Goal: Information Seeking & Learning: Find specific fact

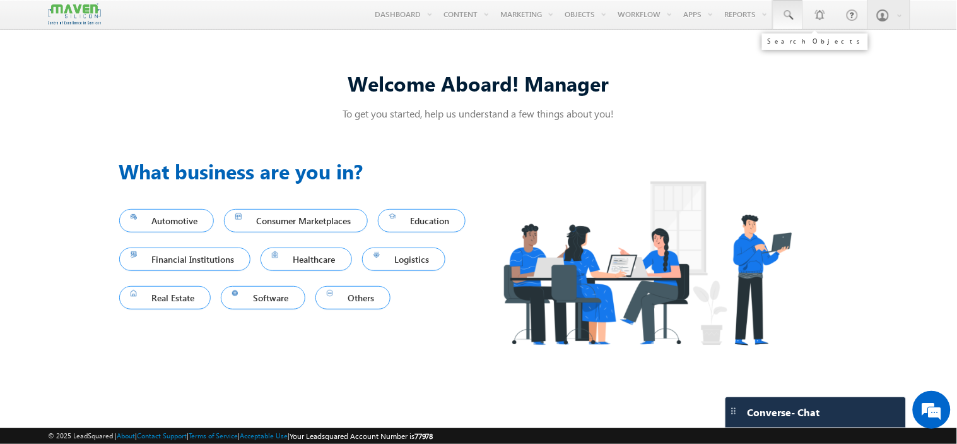
click at [787, 13] on span at bounding box center [788, 15] width 13 height 13
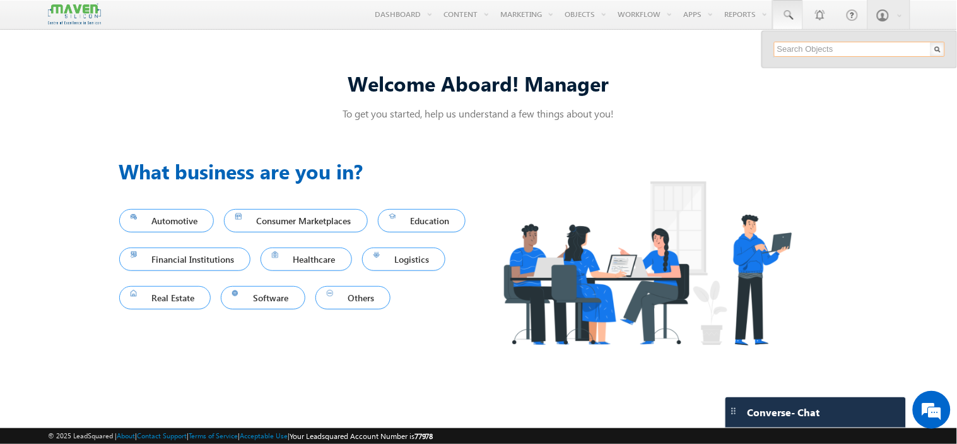
paste input "[EMAIL_ADDRESS][DOMAIN_NAME]"
click at [824, 59] on div "No results found." at bounding box center [859, 71] width 170 height 28
click at [826, 52] on input "[EMAIL_ADDRESS][DOMAIN_NAME]" at bounding box center [859, 49] width 171 height 15
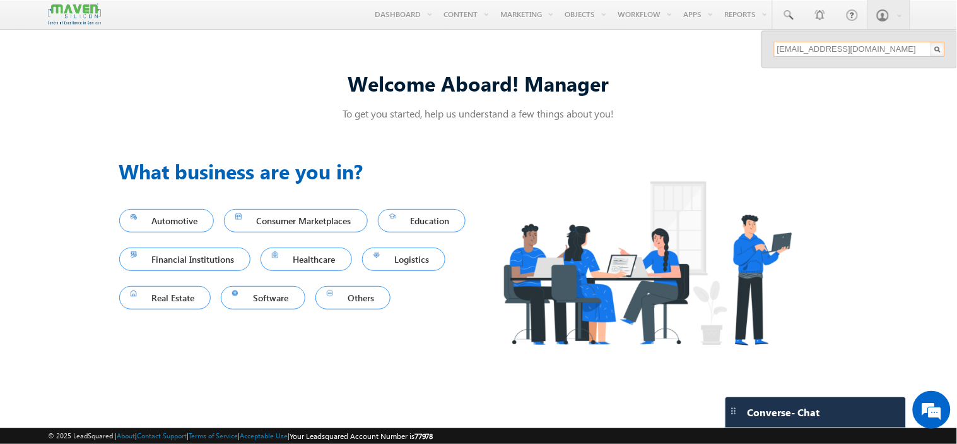
click at [826, 52] on input "[EMAIL_ADDRESS][DOMAIN_NAME]" at bounding box center [859, 49] width 171 height 15
paste input "ramanaidubandi076"
click at [790, 54] on input "[EMAIL_ADDRESS][DOMAIN_NAME]" at bounding box center [859, 49] width 171 height 15
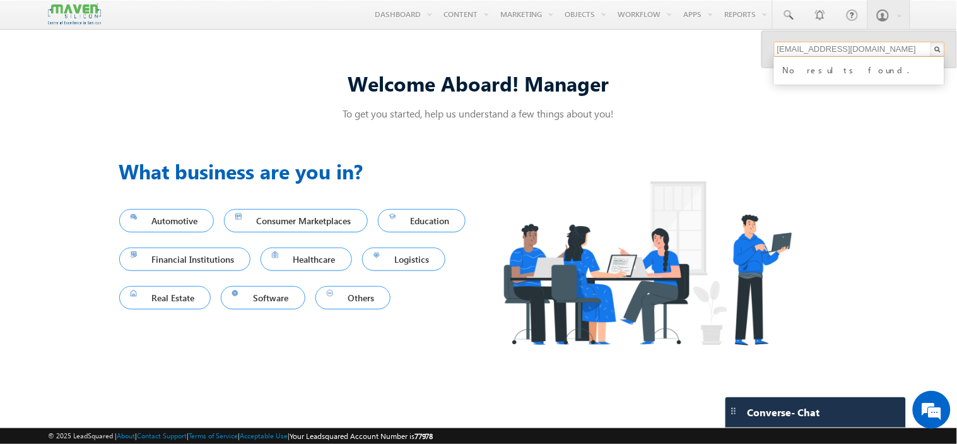
click at [790, 54] on input "[EMAIL_ADDRESS][DOMAIN_NAME]" at bounding box center [859, 49] width 171 height 15
paste input "dcpatil13"
click at [828, 46] on input "[EMAIL_ADDRESS][DOMAIN_NAME]" at bounding box center [859, 49] width 171 height 15
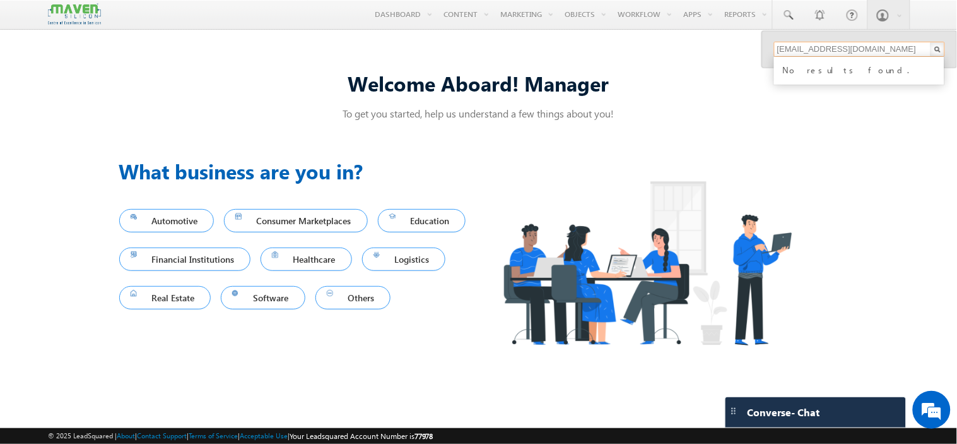
paste input "vanisk44"
click at [821, 51] on input "[EMAIL_ADDRESS][DOMAIN_NAME]" at bounding box center [859, 49] width 171 height 15
paste input "ankitkumarsriwastva"
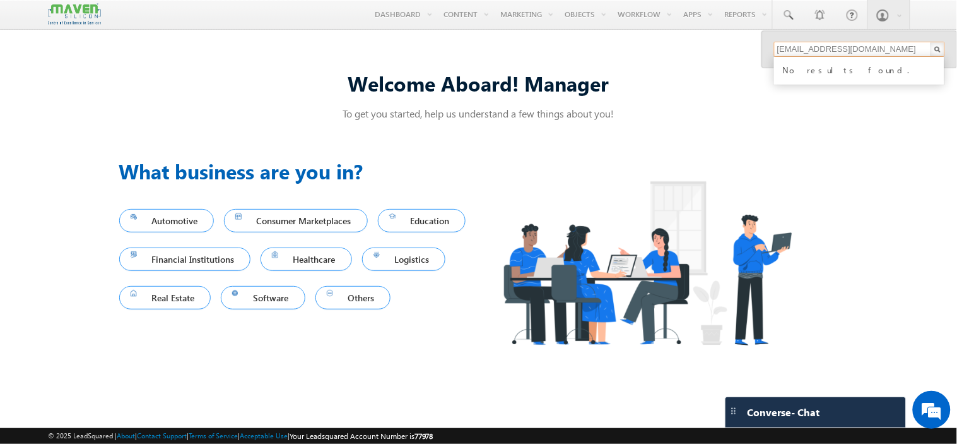
click at [814, 49] on input "[EMAIL_ADDRESS][DOMAIN_NAME]" at bounding box center [859, 49] width 171 height 15
paste input "kumarrahulkumar03"
click at [818, 49] on input "[EMAIL_ADDRESS][DOMAIN_NAME]" at bounding box center [859, 49] width 171 height 15
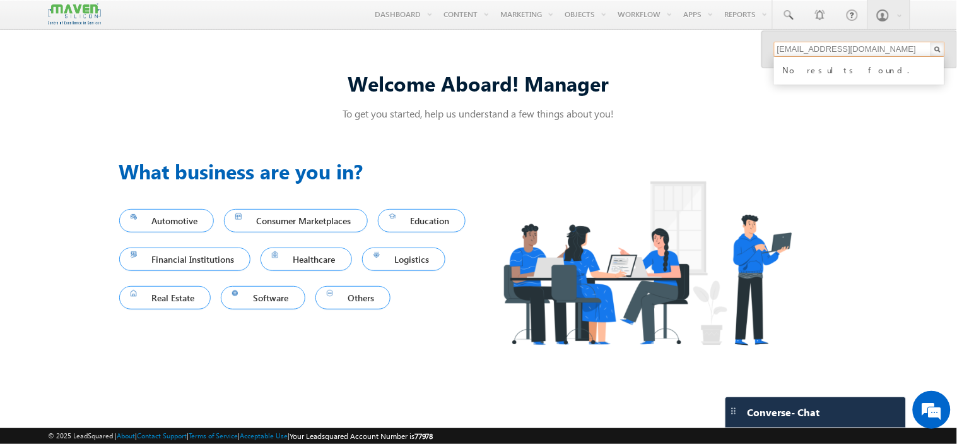
click at [818, 49] on input "[EMAIL_ADDRESS][DOMAIN_NAME]" at bounding box center [859, 49] width 171 height 15
paste input "[PERSON_NAME].balsamant11"
click at [798, 46] on input "[PERSON_NAME][EMAIL_ADDRESS][DOMAIN_NAME]" at bounding box center [859, 49] width 171 height 15
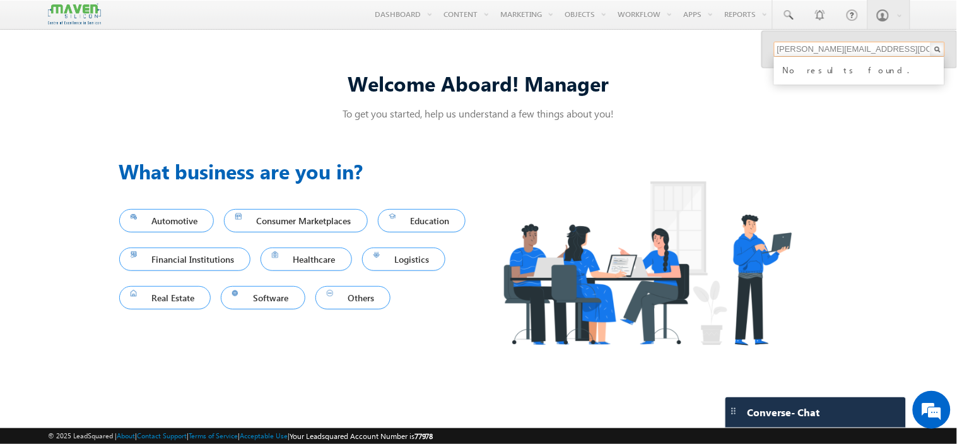
click at [798, 46] on input "[PERSON_NAME][EMAIL_ADDRESS][DOMAIN_NAME]" at bounding box center [859, 49] width 171 height 15
paste input "cy9481810"
click at [810, 52] on input "[EMAIL_ADDRESS][DOMAIN_NAME]" at bounding box center [859, 49] width 171 height 15
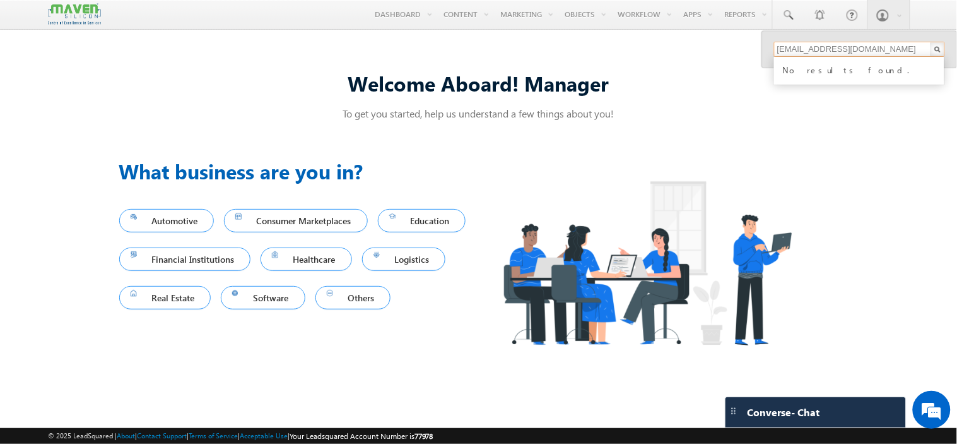
paste input "nehavenkatesh58"
click at [843, 46] on input "[EMAIL_ADDRESS][DOMAIN_NAME]" at bounding box center [859, 49] width 171 height 15
paste input "sayant2001"
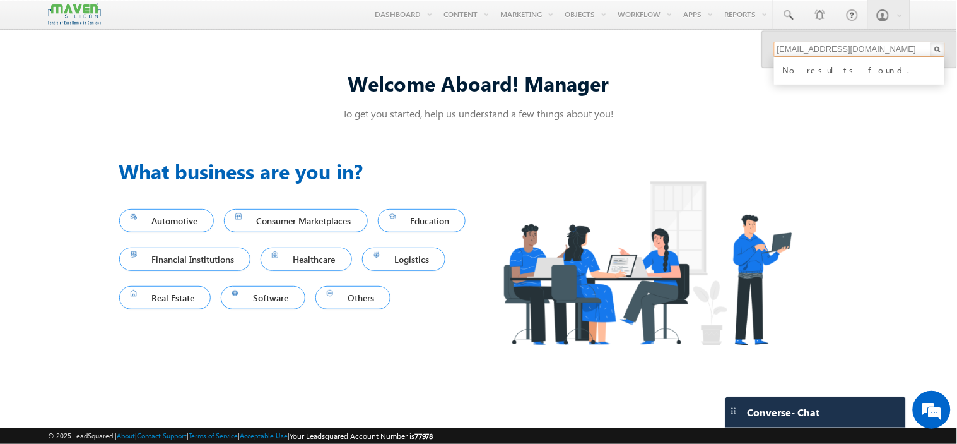
type input "[EMAIL_ADDRESS][DOMAIN_NAME]"
click at [742, 134] on div "Welcome Aboard! Manager To get you started, help us understand a few things abo…" at bounding box center [478, 220] width 719 height 333
